Goal: Task Accomplishment & Management: Manage account settings

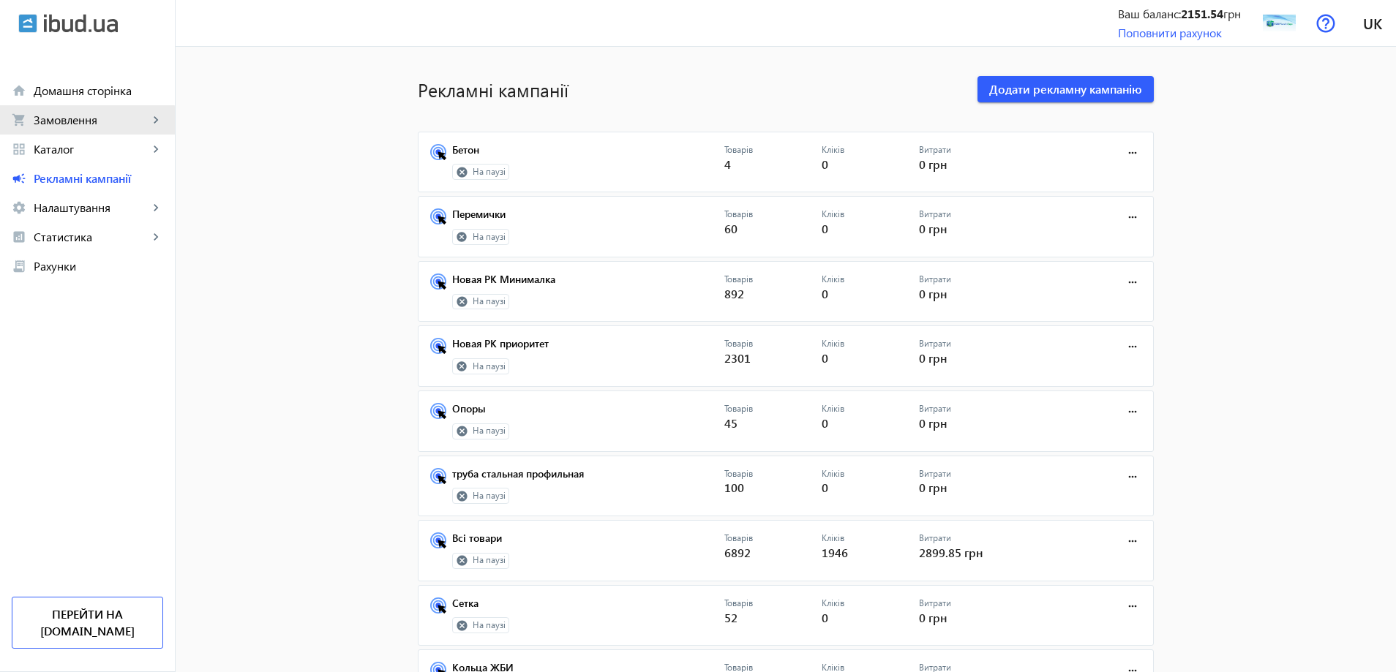
click at [61, 129] on link "shopping_cart Замовлення keyboard_arrow_right" at bounding box center [87, 119] width 175 height 29
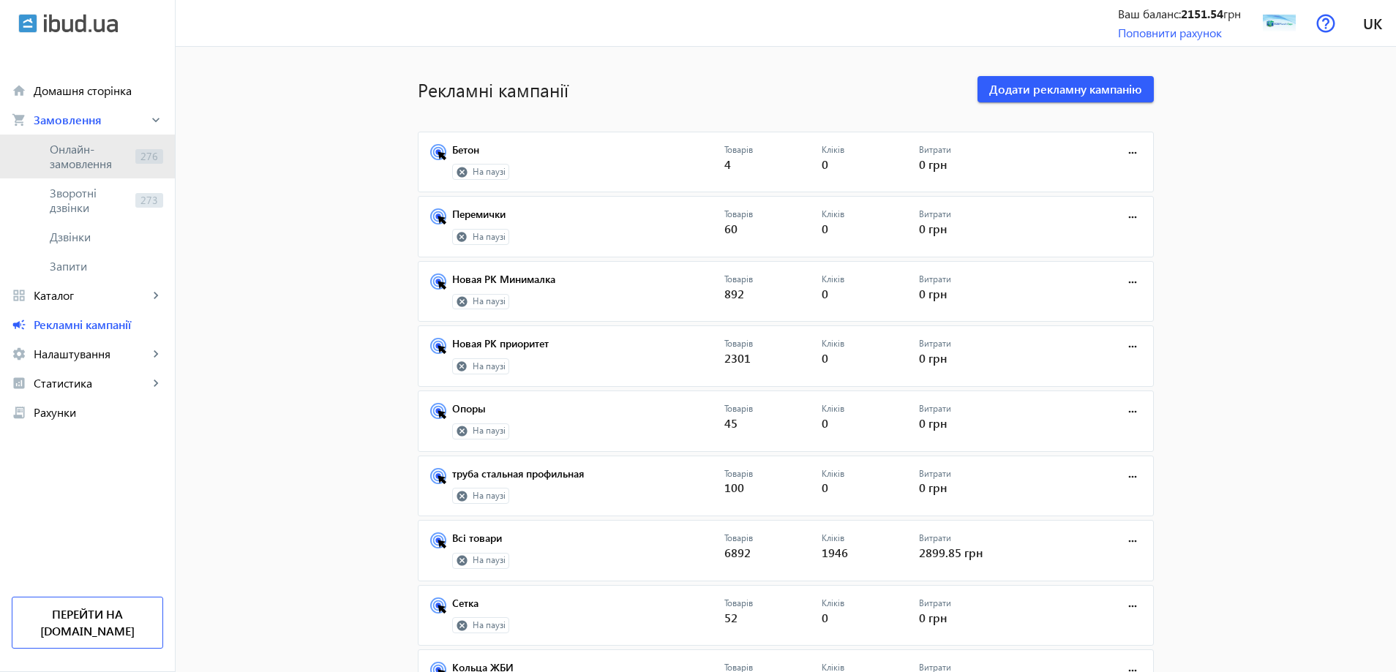
click at [70, 149] on span "Онлайн-замовлення" at bounding box center [90, 156] width 80 height 29
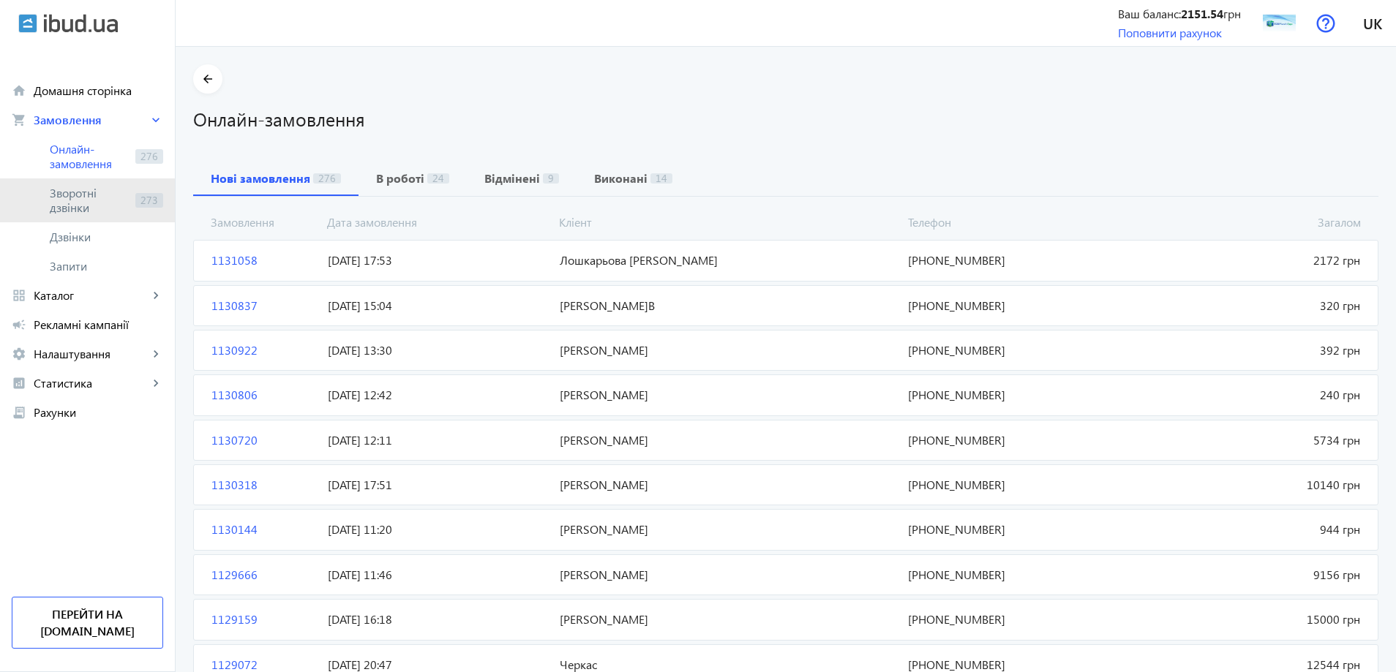
click at [78, 186] on span "Зворотні дзвінки" at bounding box center [90, 200] width 80 height 29
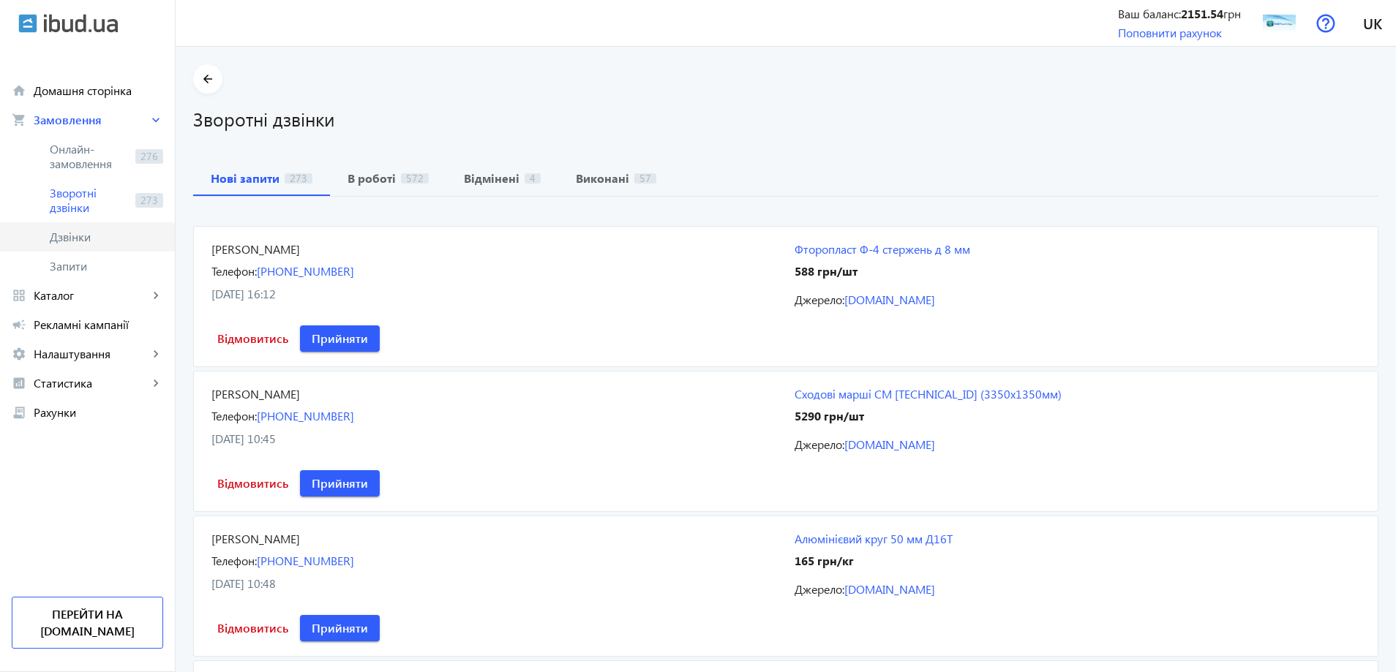
click at [86, 244] on link "Дзвінки" at bounding box center [87, 236] width 175 height 29
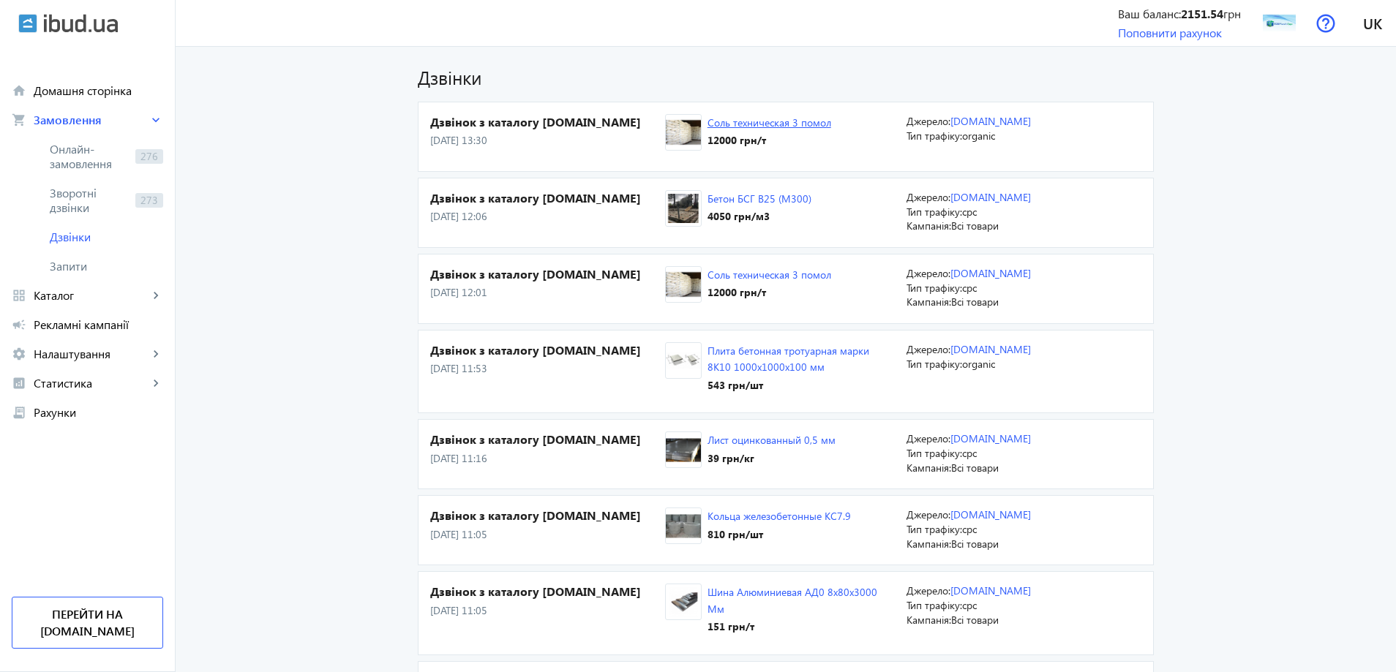
click at [754, 123] on link "Соль техническая 3 помол" at bounding box center [769, 123] width 124 height 14
click at [748, 119] on link "Соль техническая 3 помол" at bounding box center [769, 123] width 124 height 14
click at [87, 211] on span "Зворотні дзвінки" at bounding box center [90, 200] width 80 height 29
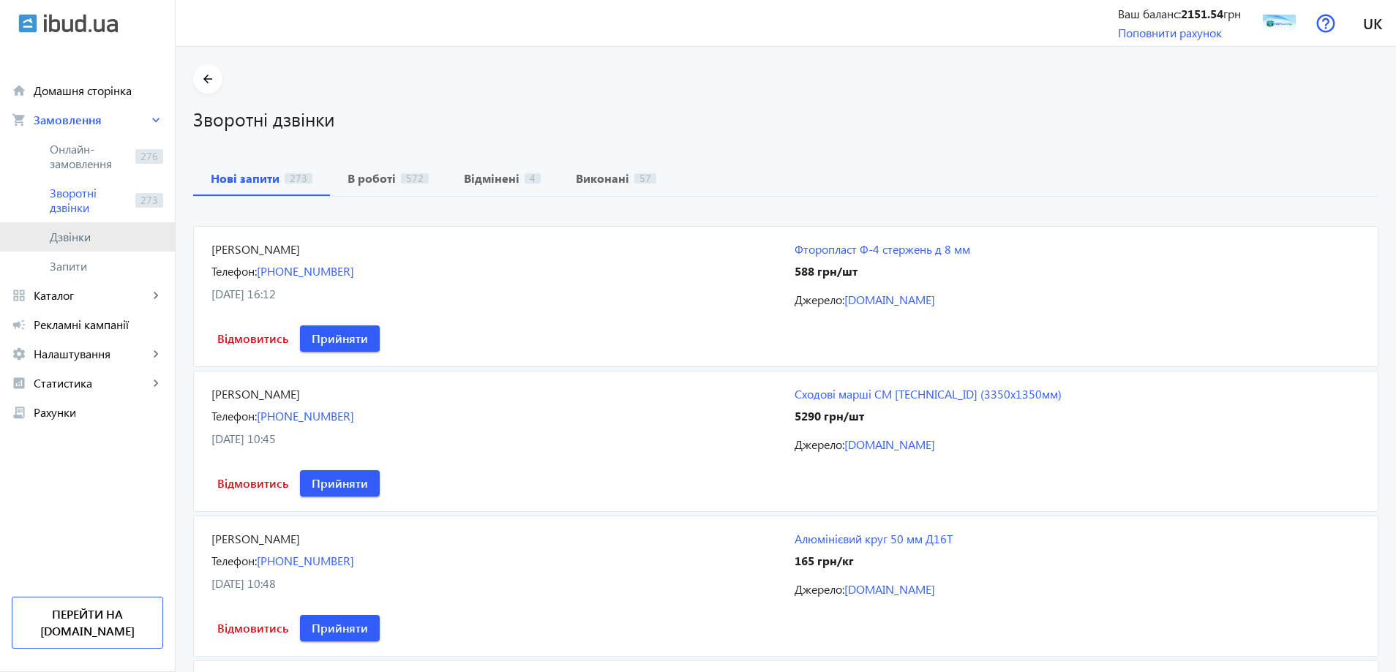
click at [68, 237] on span "Дзвінки" at bounding box center [106, 237] width 113 height 15
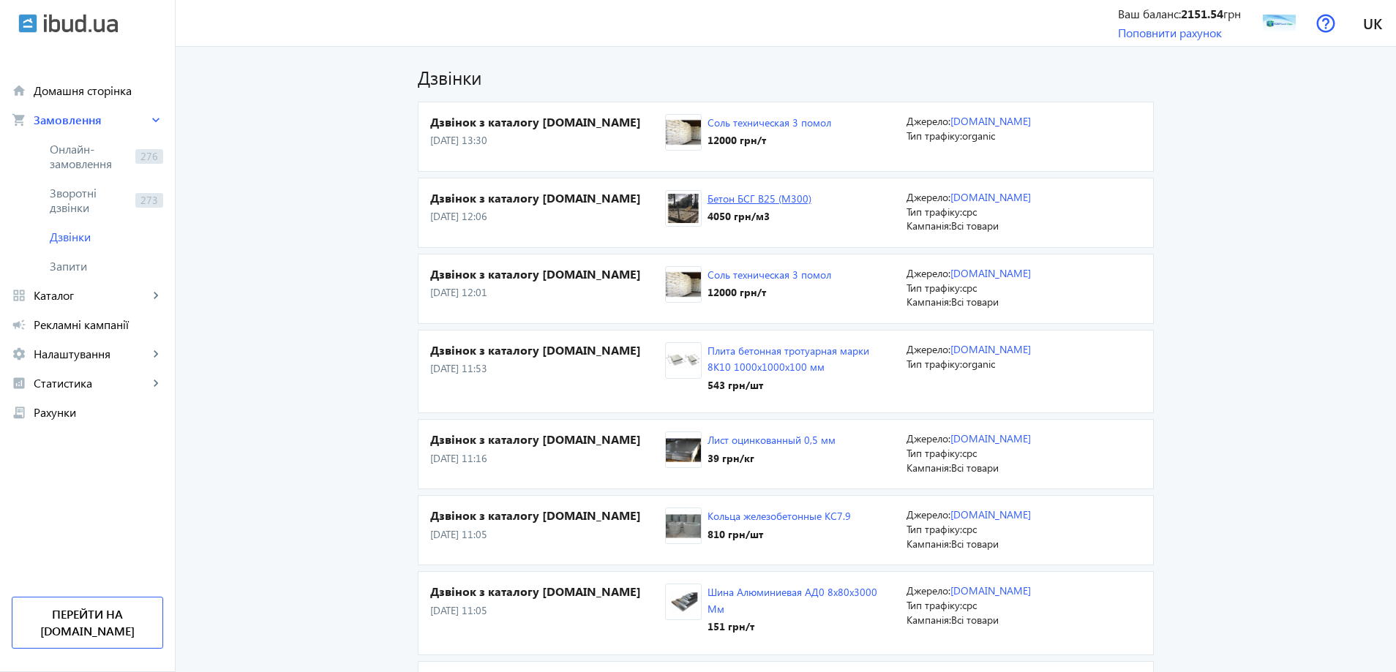
click at [753, 198] on link "Бетон БСГ В25 (М300)" at bounding box center [759, 199] width 104 height 14
